Goal: Task Accomplishment & Management: Manage account settings

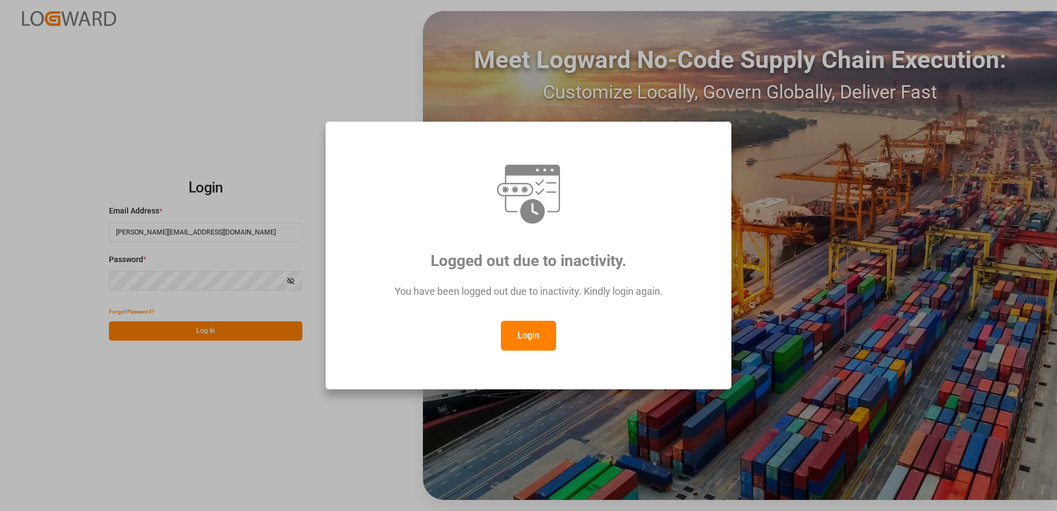
click at [526, 337] on button "Login" at bounding box center [528, 336] width 55 height 30
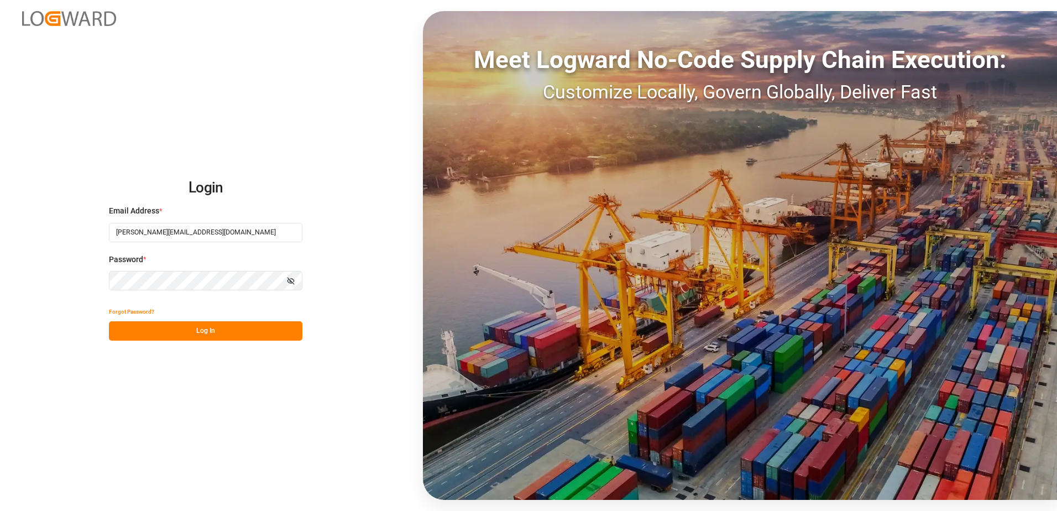
click at [218, 330] on button "Log In" at bounding box center [205, 330] width 193 height 19
